Goal: Task Accomplishment & Management: Manage account settings

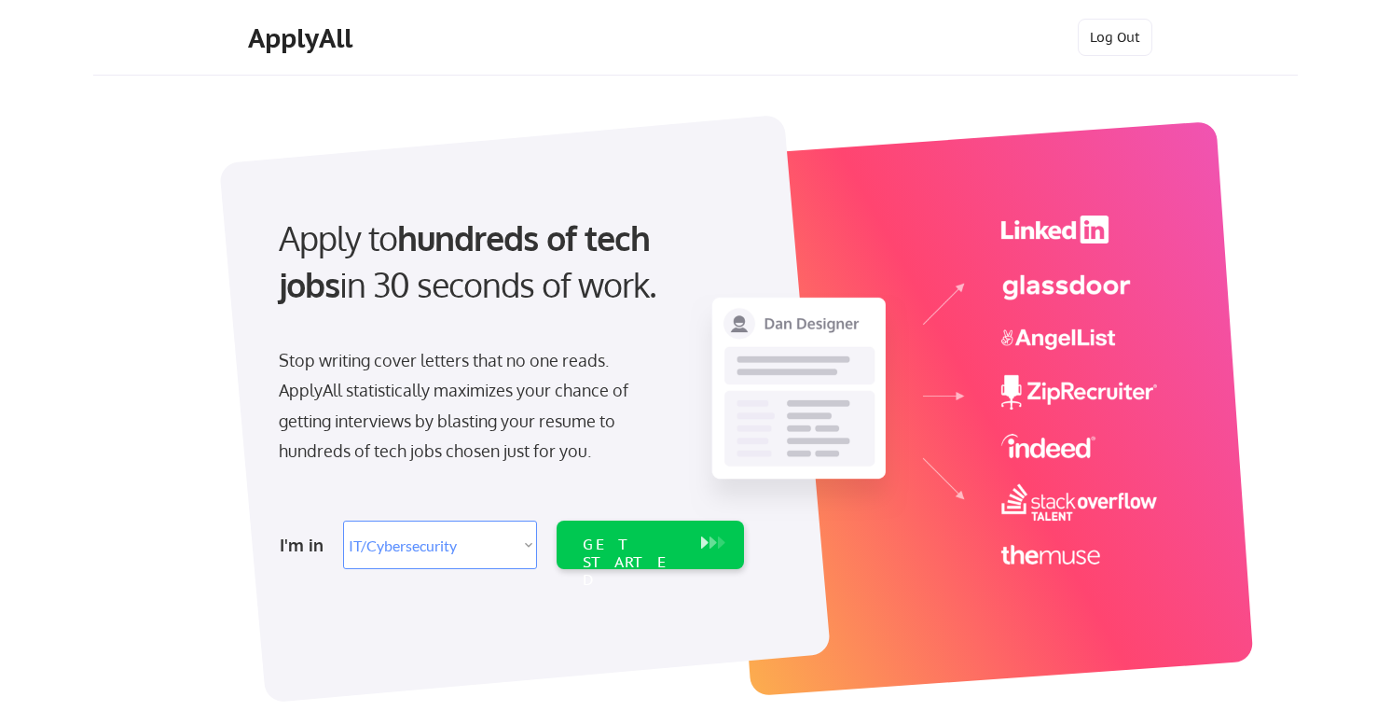
select select ""it_security""
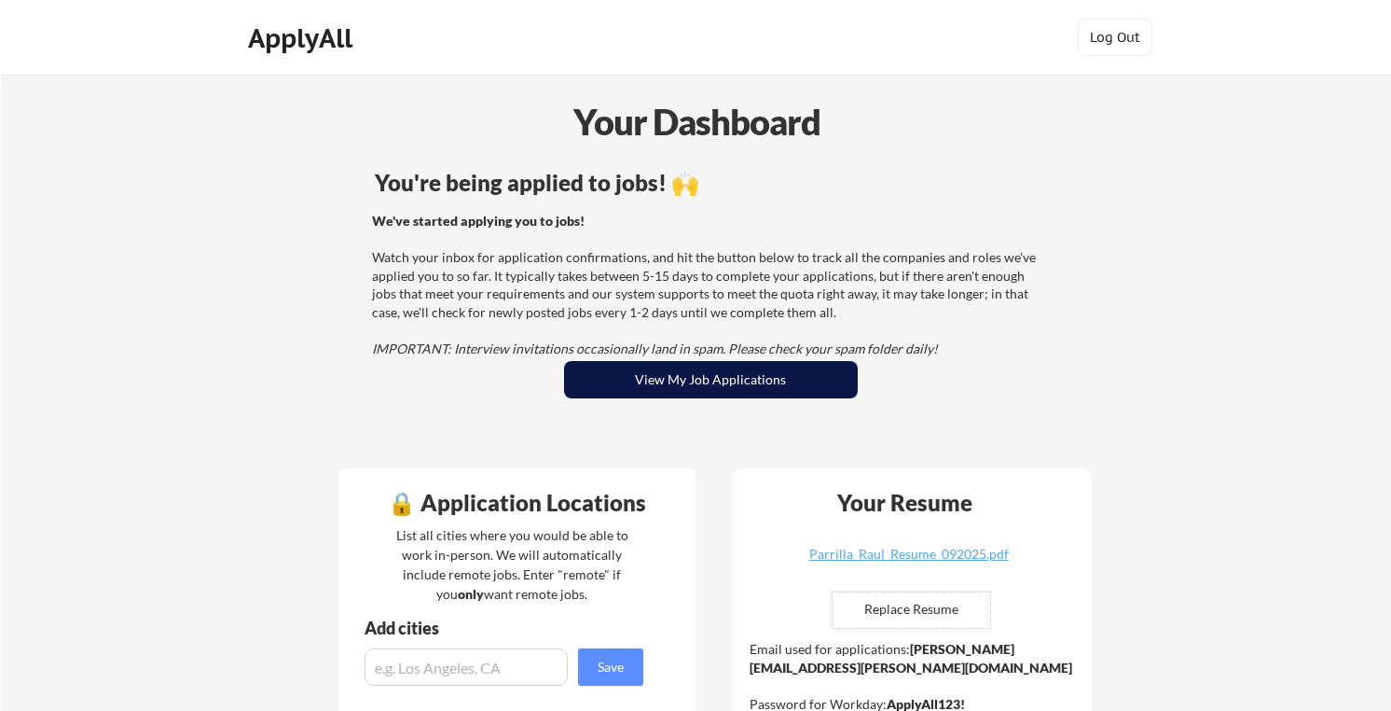
click at [704, 390] on button "View My Job Applications" at bounding box center [711, 379] width 294 height 37
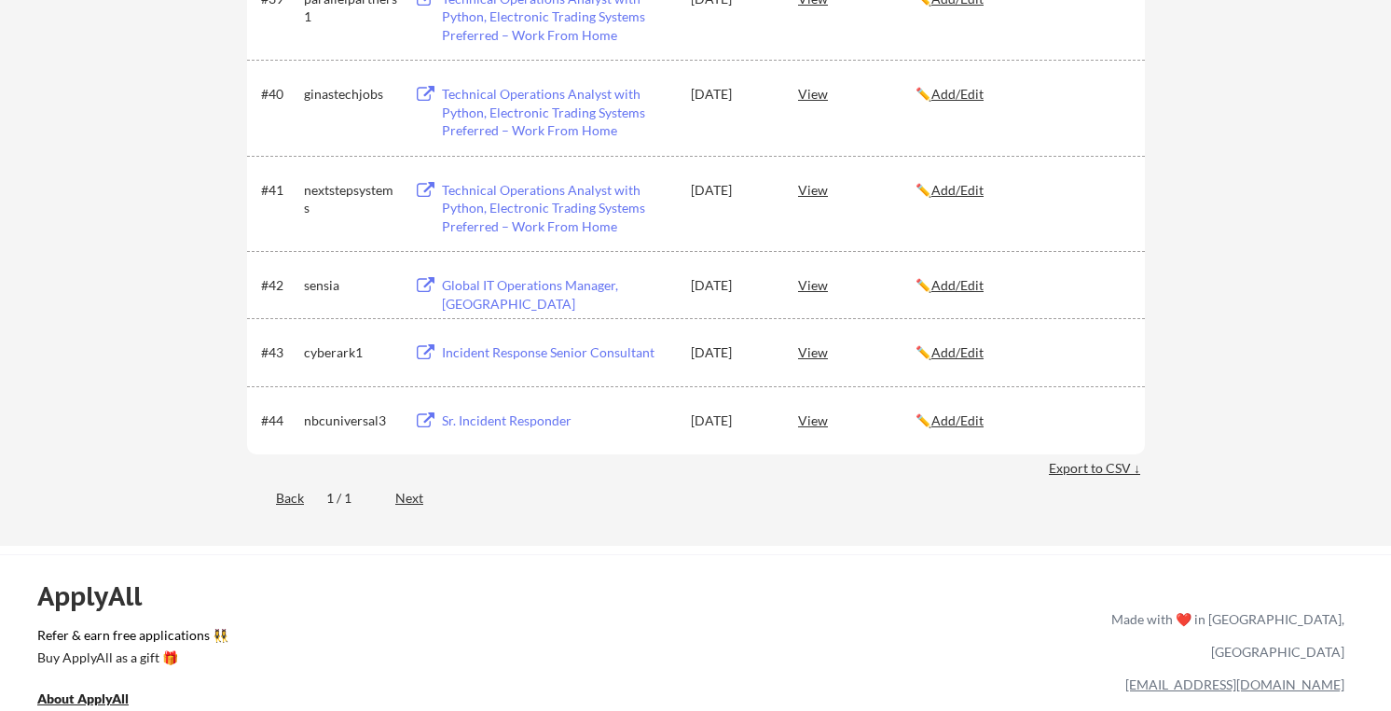
scroll to position [3304, 0]
drag, startPoint x: 685, startPoint y: 418, endPoint x: 770, endPoint y: 418, distance: 84.9
click at [770, 418] on div "#44 nbcuniversal3 Sr. Incident Responder Sep 7, 2025 View ✏️ Add/Edit" at bounding box center [694, 423] width 867 height 34
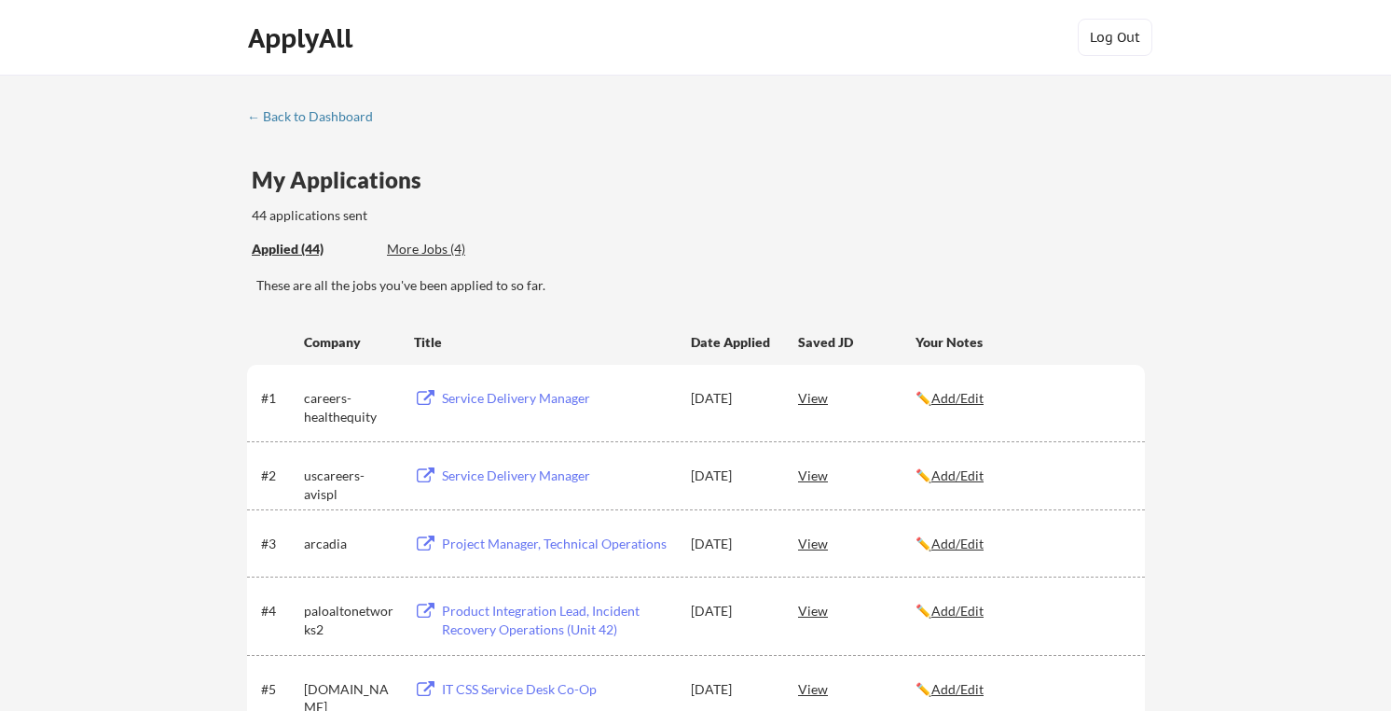
scroll to position [0, 0]
click at [815, 399] on div "View" at bounding box center [857, 397] width 118 height 34
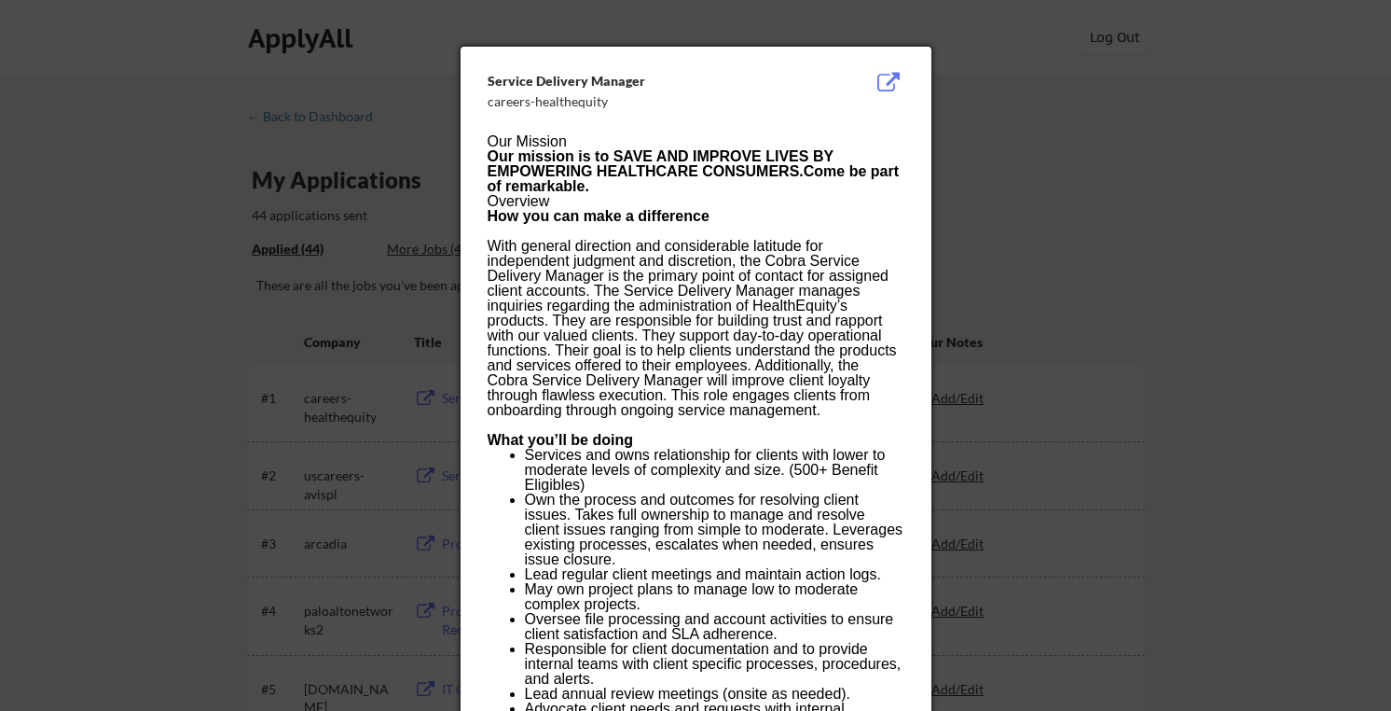
click at [892, 270] on p "With general direction and considerable latitude for independent judgment and d…" at bounding box center [696, 328] width 416 height 179
click at [947, 260] on div at bounding box center [695, 355] width 1391 height 711
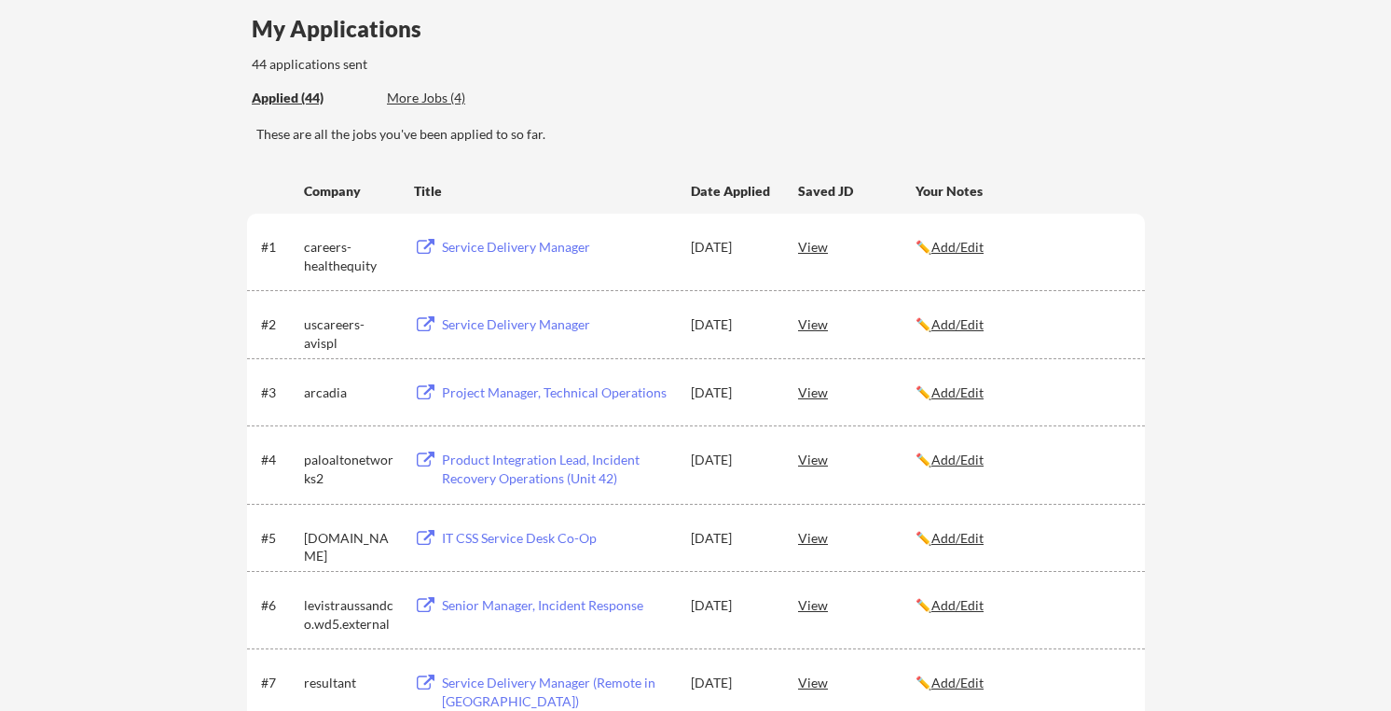
scroll to position [152, 0]
